Goal: Task Accomplishment & Management: Complete application form

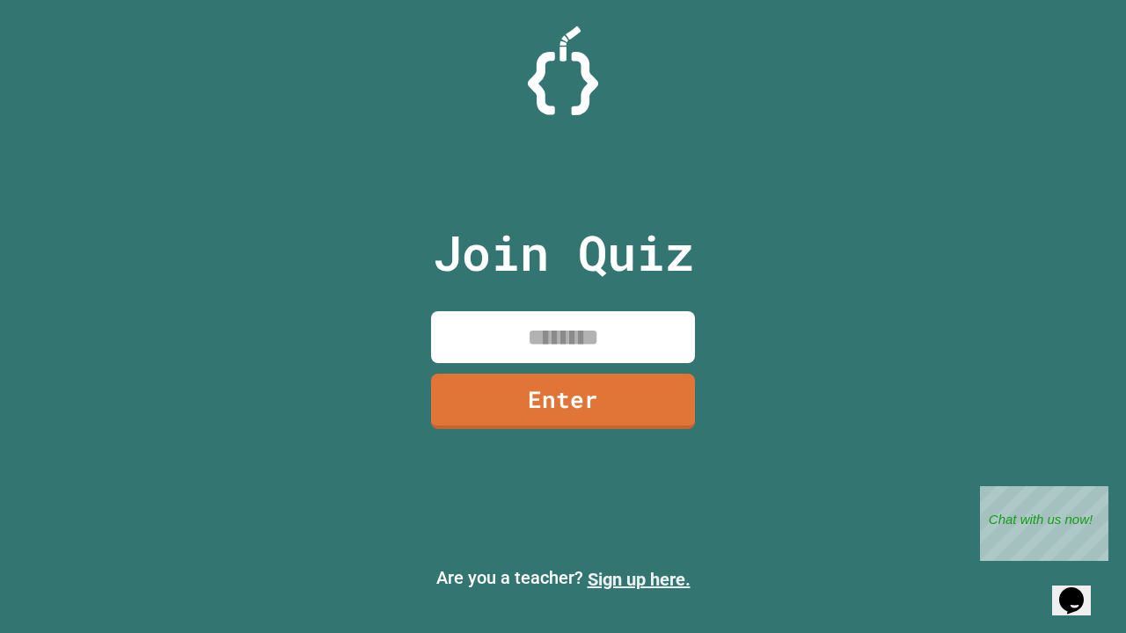
click at [638, 580] on link "Sign up here." at bounding box center [638, 579] width 103 height 21
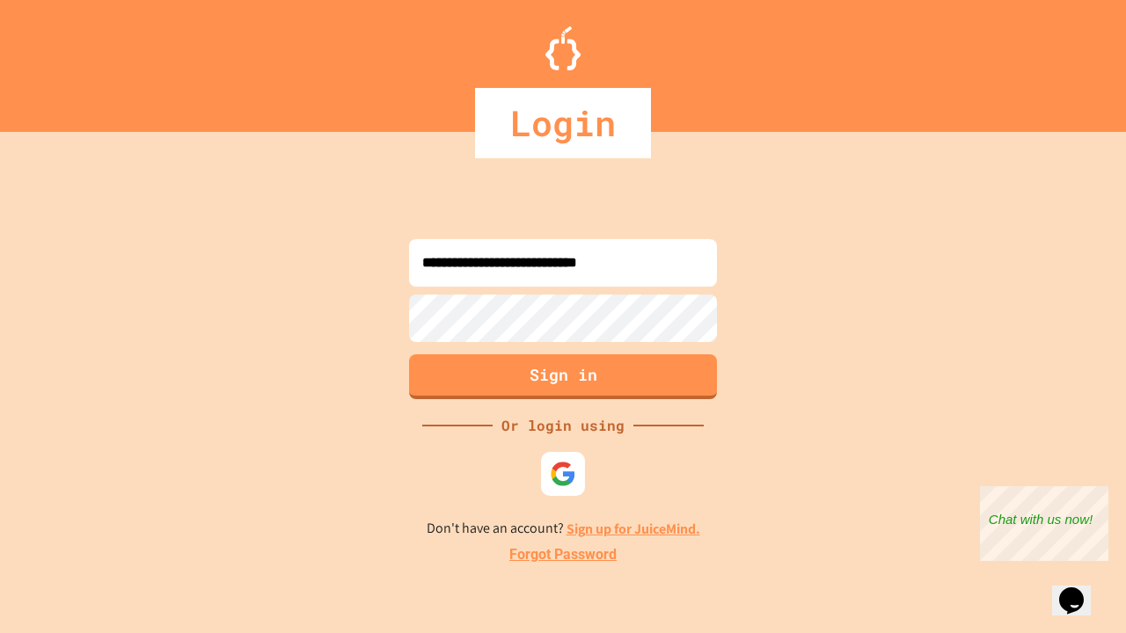
type input "**********"
